Goal: Check status: Check status

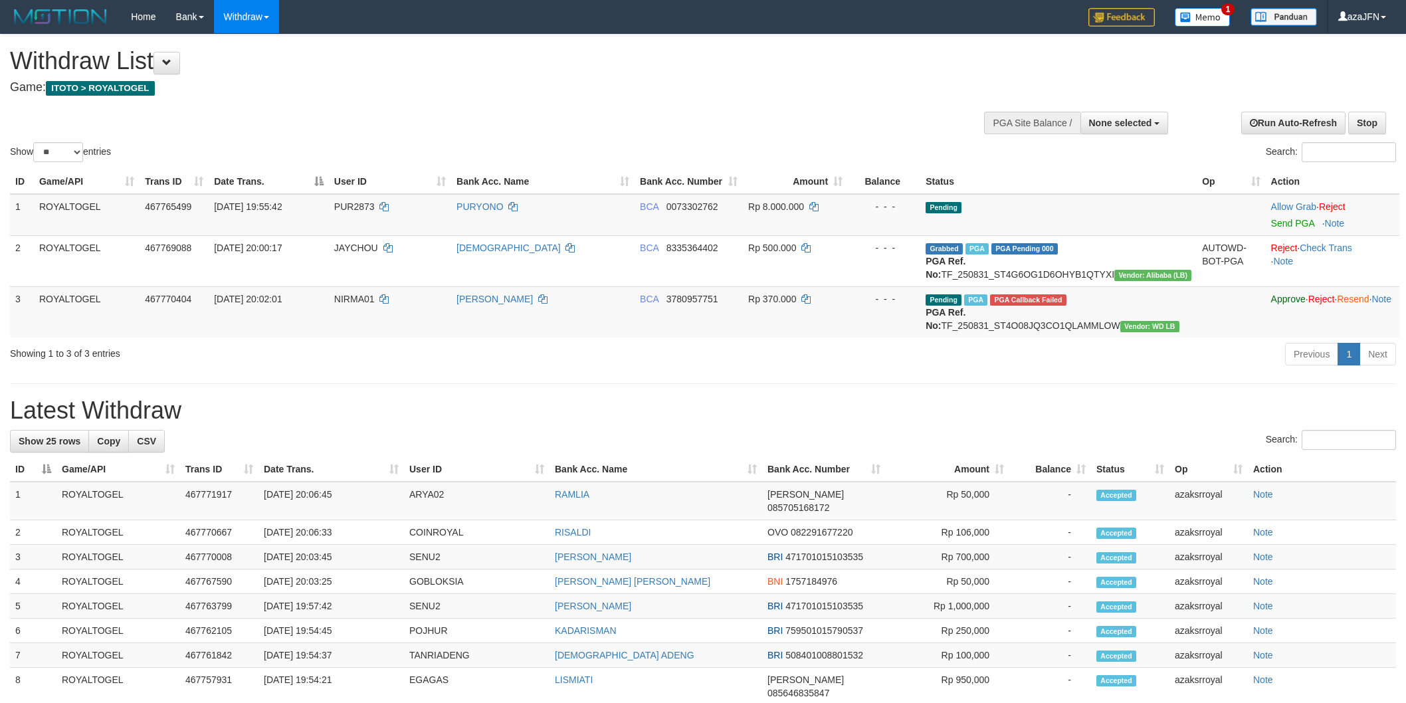
select select
select select "**"
click at [361, 520] on td "[DATE] 20:06:45" at bounding box center [332, 501] width 146 height 39
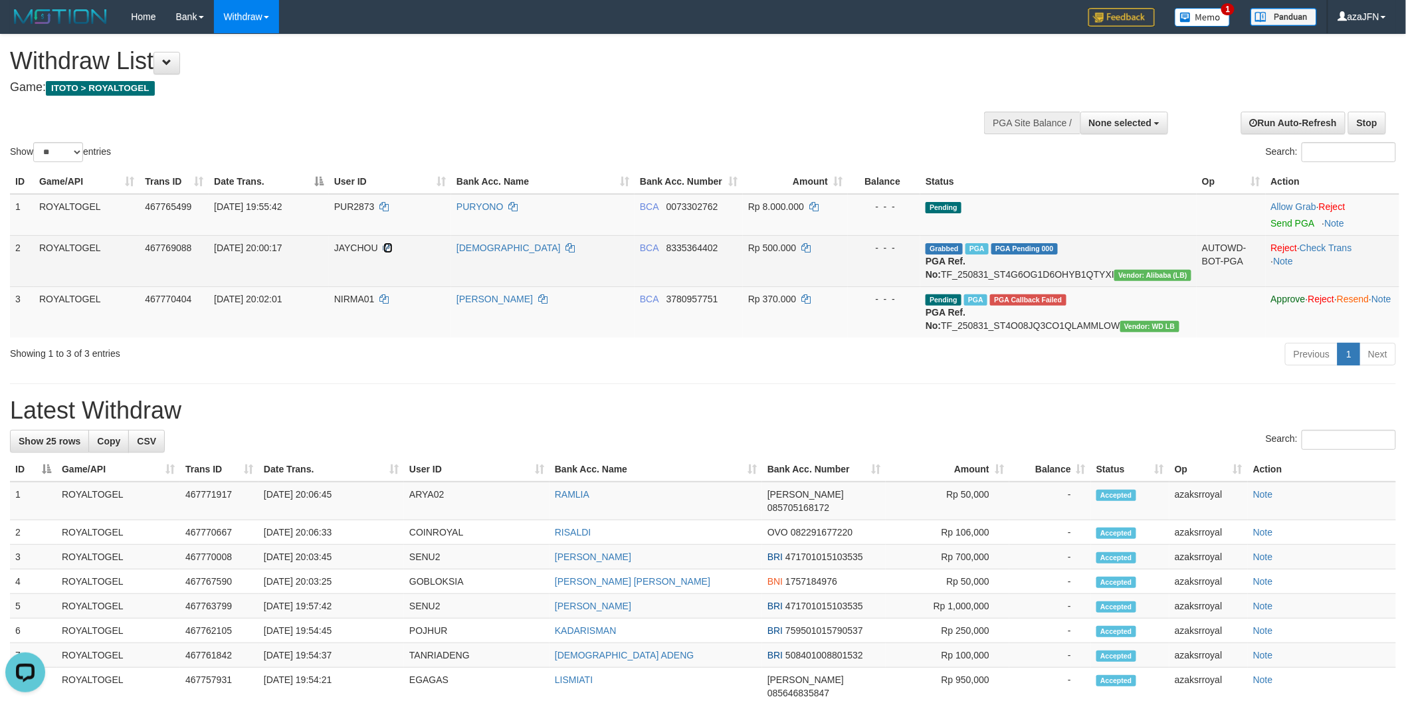
click at [393, 248] on icon at bounding box center [388, 247] width 9 height 9
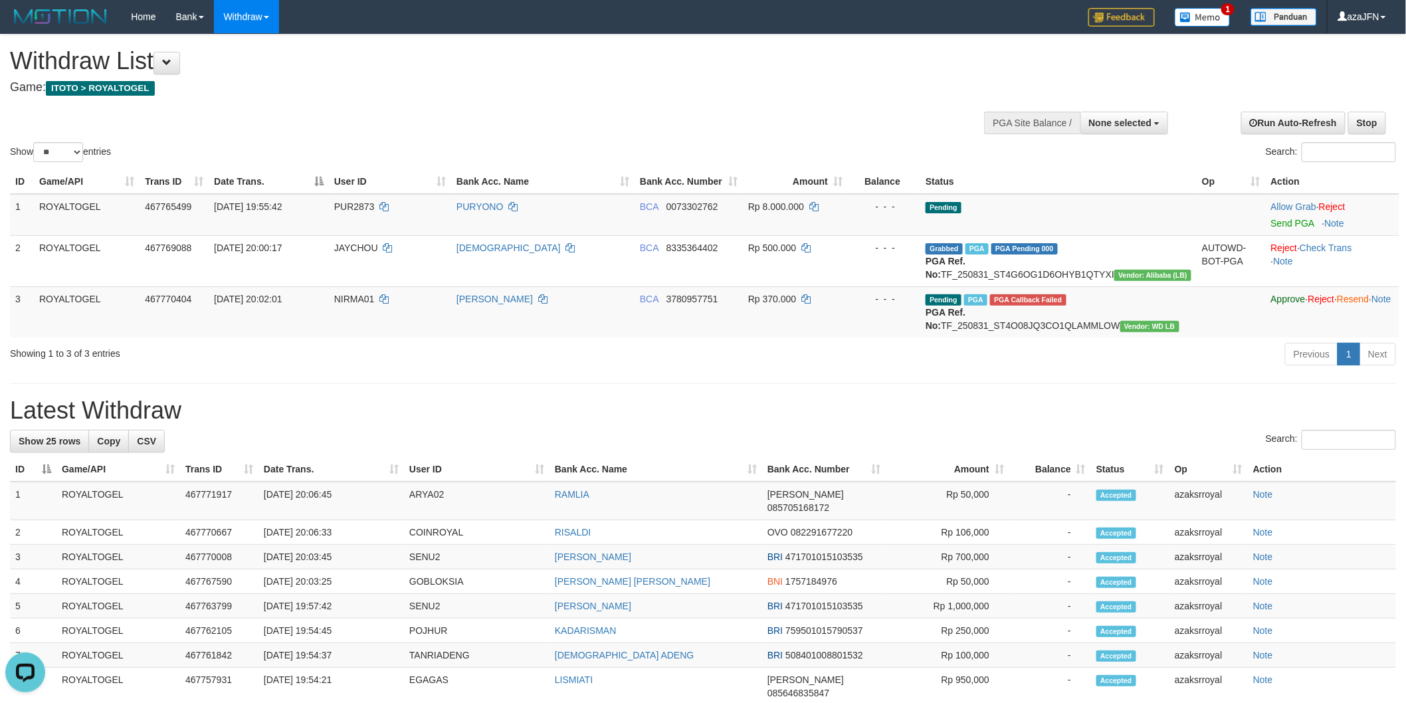
click at [508, 360] on div "Showing 1 to 3 of 3 entries" at bounding box center [293, 351] width 566 height 19
click at [350, 304] on span "NIRMA01" at bounding box center [354, 299] width 41 height 11
copy td "NIRMA01"
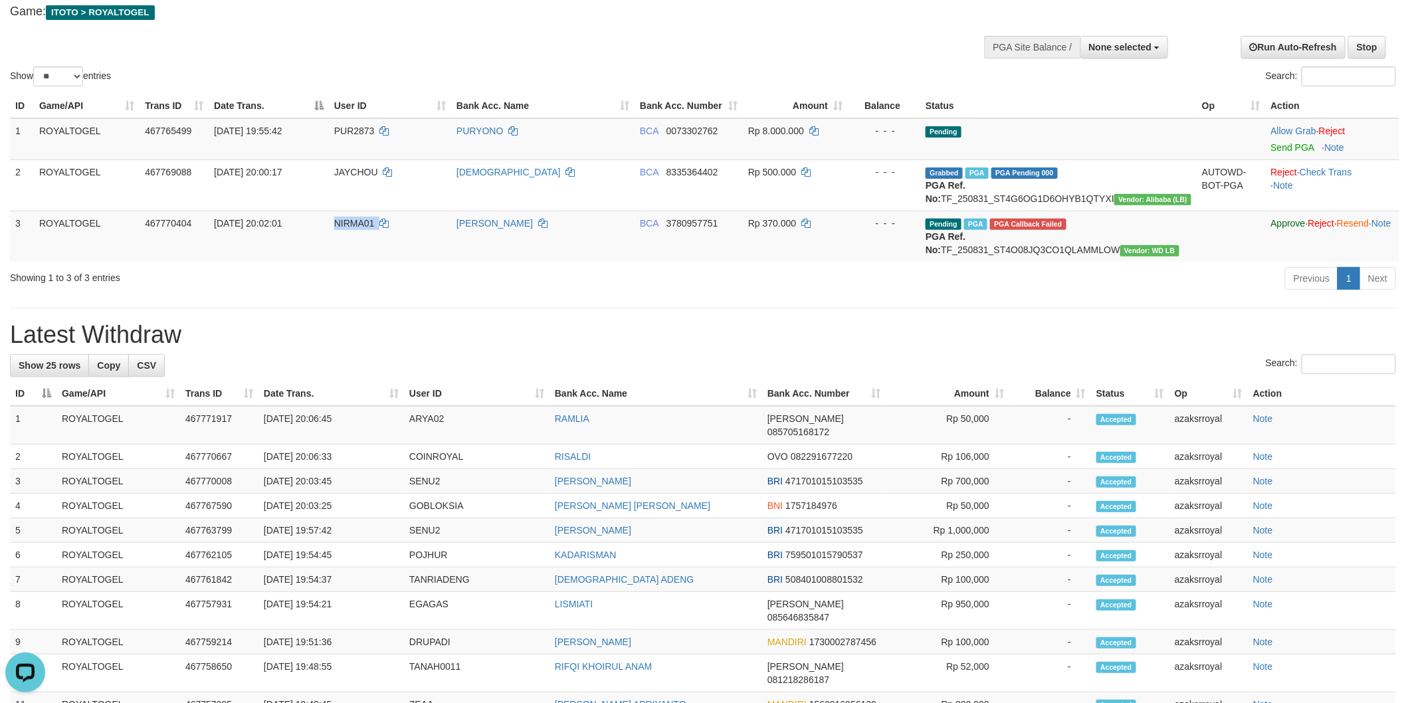
scroll to position [123, 0]
